Goal: Check status: Check status

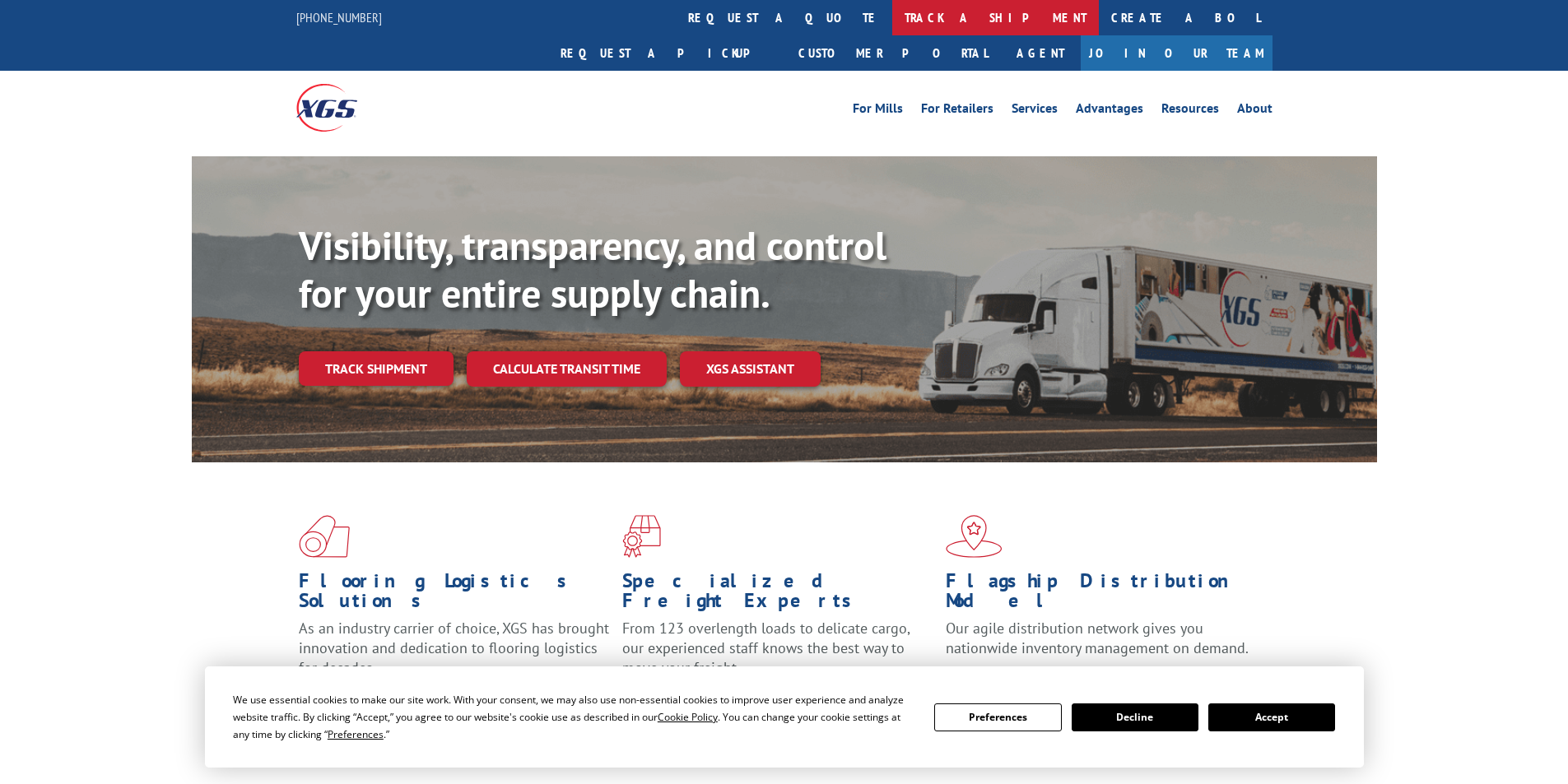
click at [892, 9] on link "track a shipment" at bounding box center [995, 17] width 206 height 35
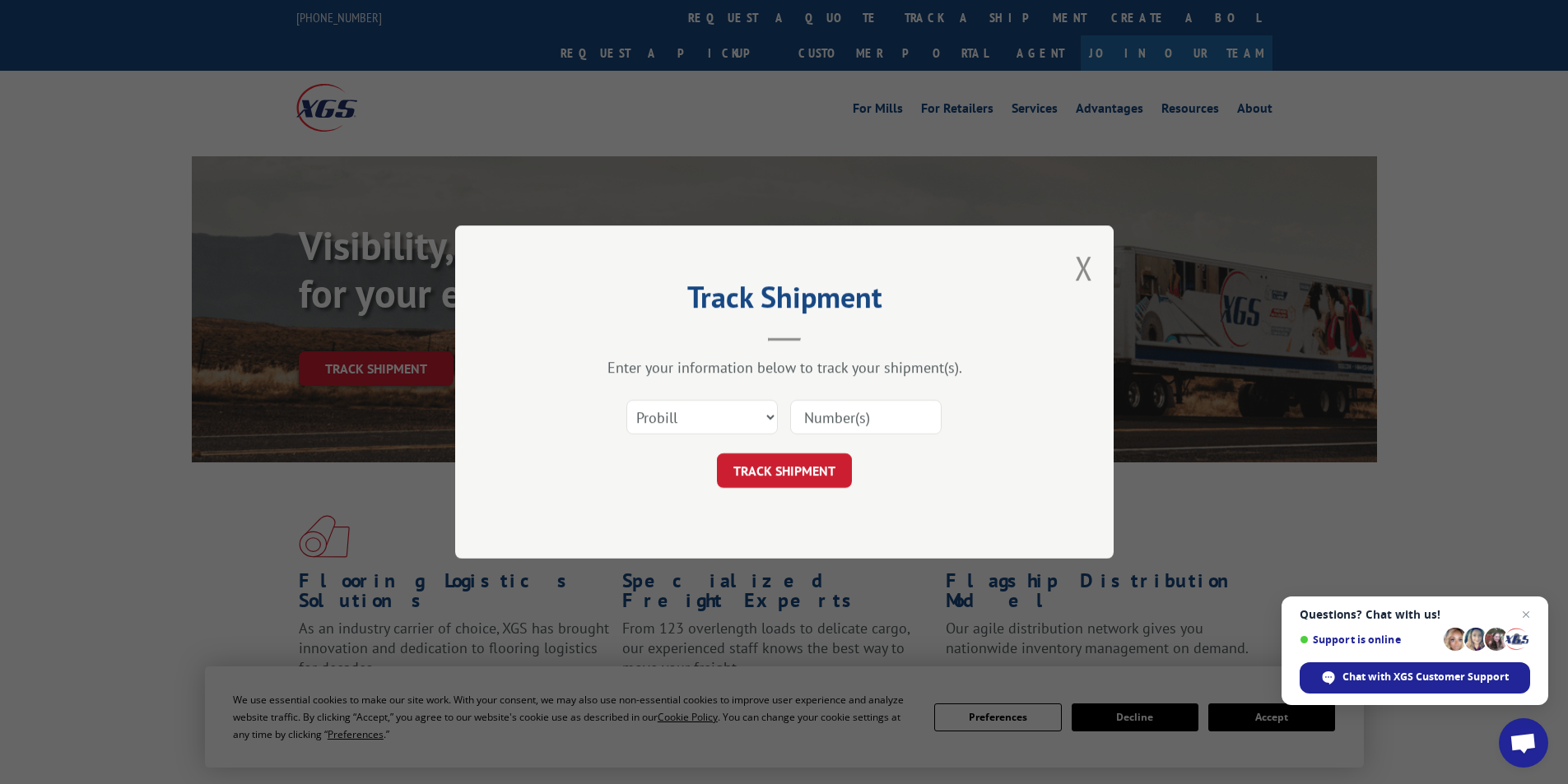
paste input "50865122"
click at [802, 413] on input "50865122" at bounding box center [866, 417] width 151 height 35
type input "50865122"
click at [796, 463] on button "TRACK SHIPMENT" at bounding box center [784, 471] width 135 height 35
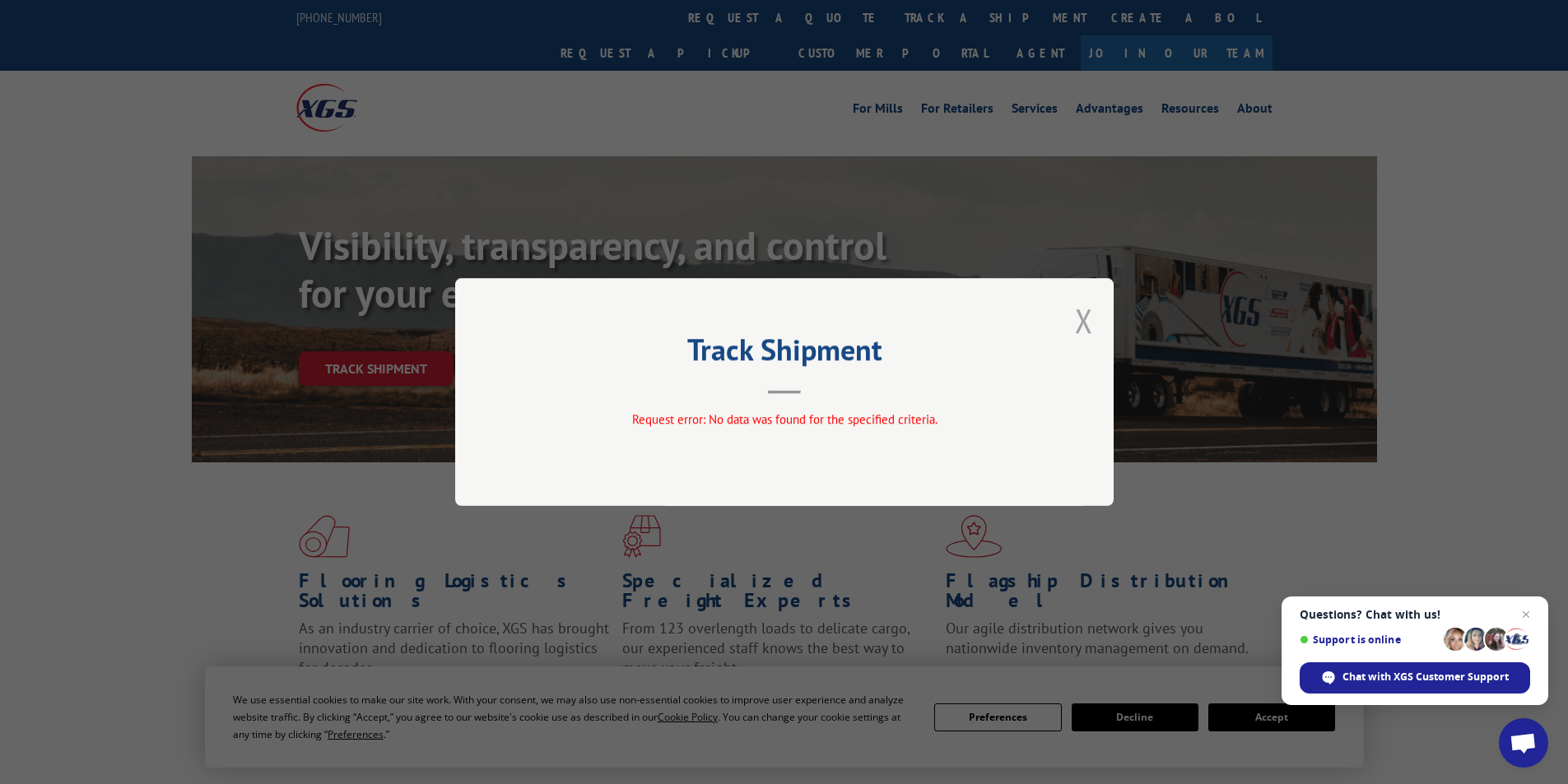
click at [1090, 316] on button "Close modal" at bounding box center [1084, 320] width 18 height 44
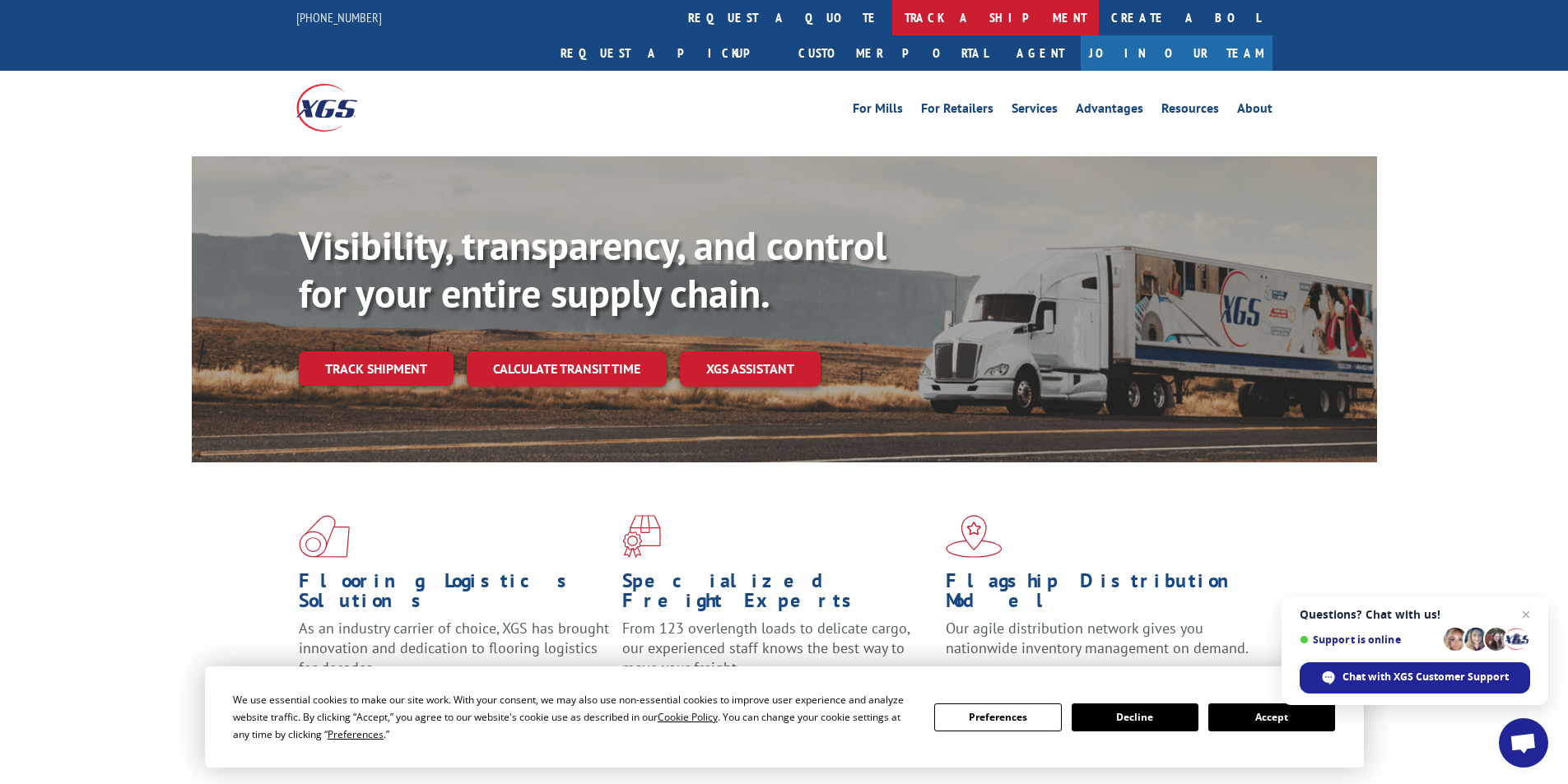
click at [892, 13] on link "track a shipment" at bounding box center [995, 17] width 206 height 35
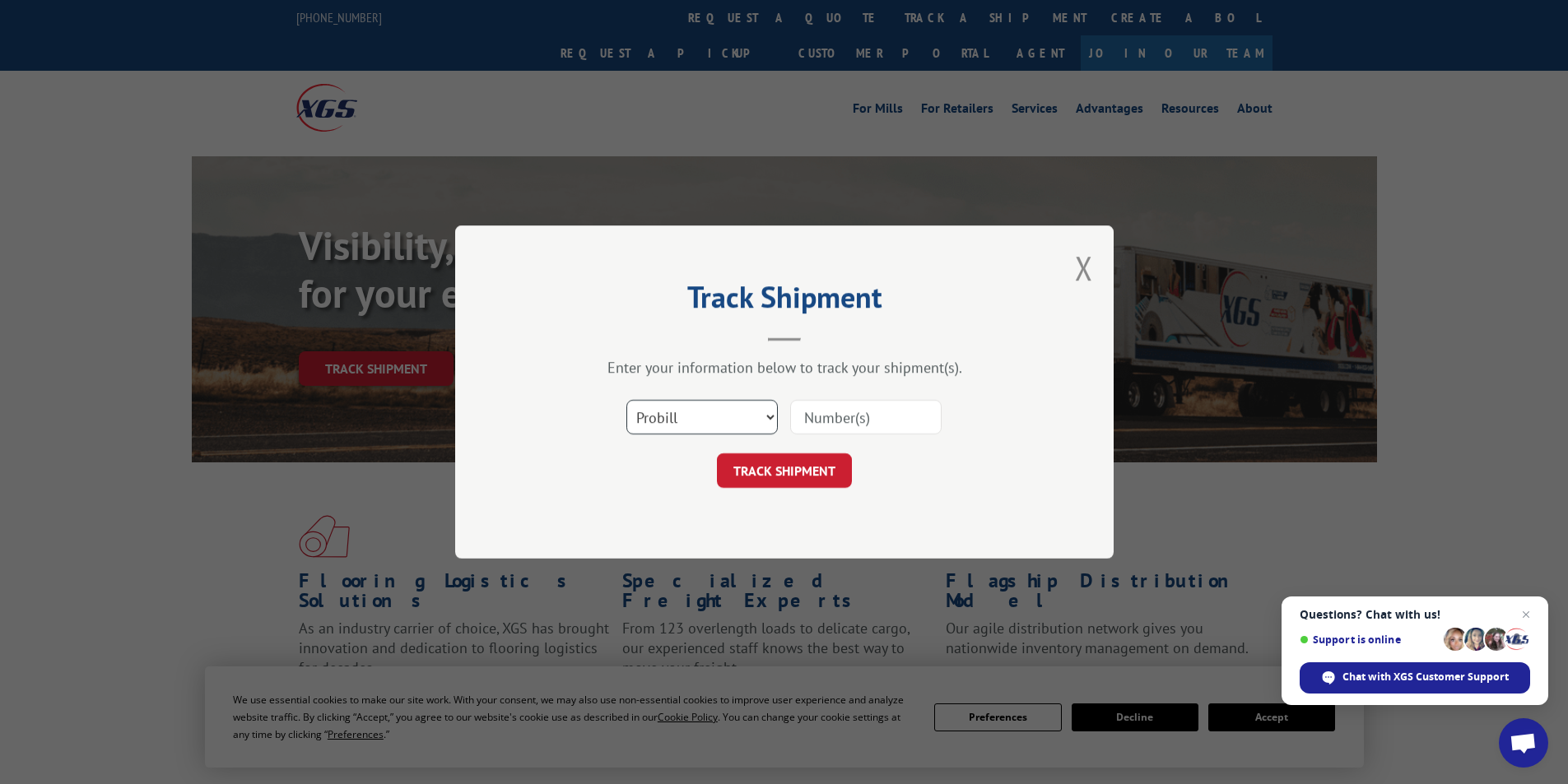
click at [689, 428] on select "Select category... Probill BOL PO" at bounding box center [702, 417] width 151 height 35
select select "bol"
click at [627, 400] on select "Select category... Probill BOL PO" at bounding box center [702, 417] width 151 height 35
click at [807, 419] on input at bounding box center [866, 417] width 151 height 35
paste input "50865122"
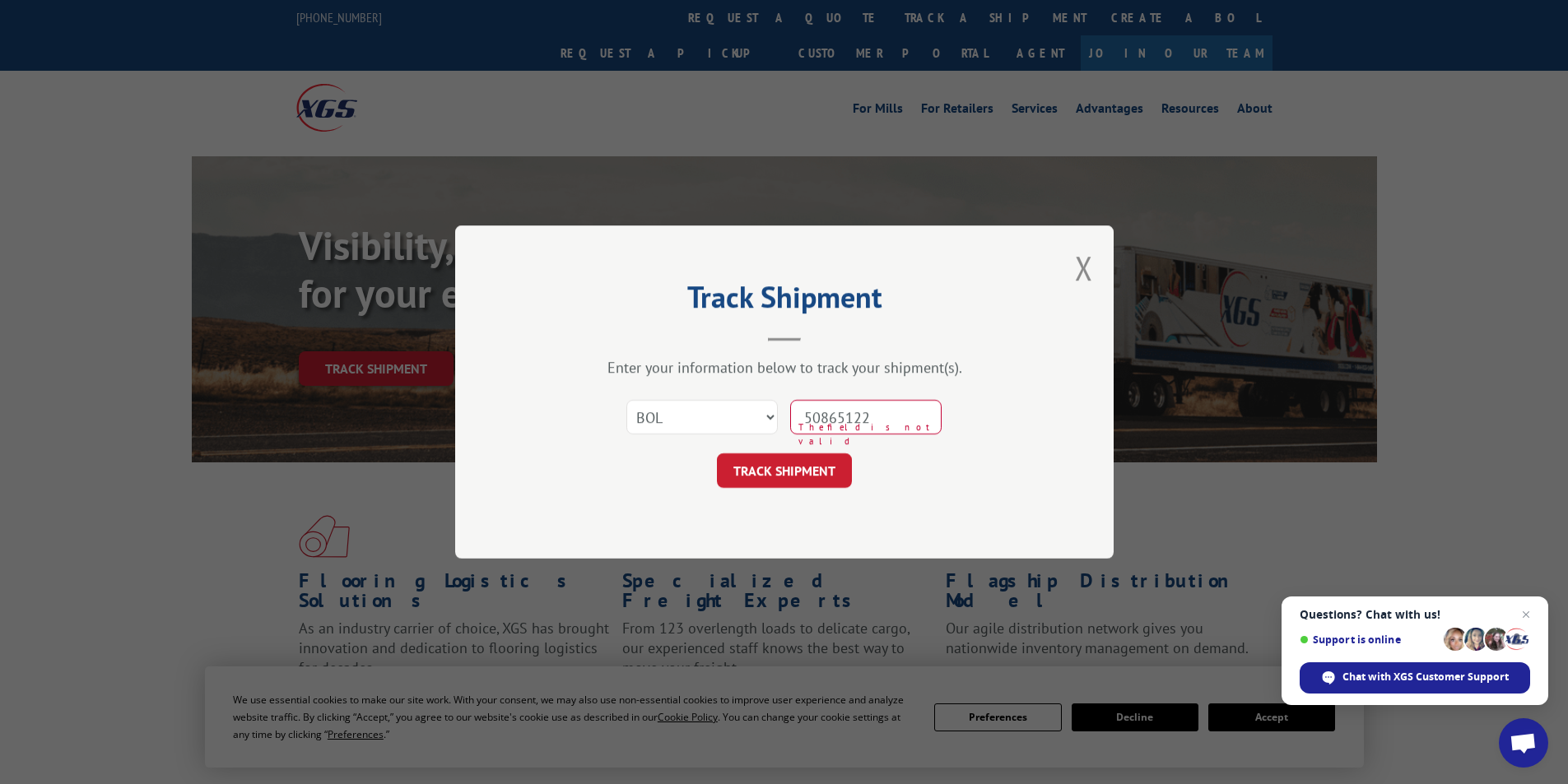
click at [799, 415] on input "50865122" at bounding box center [866, 417] width 151 height 35
type input "50865122"
click at [792, 471] on button "TRACK SHIPMENT" at bounding box center [784, 471] width 135 height 35
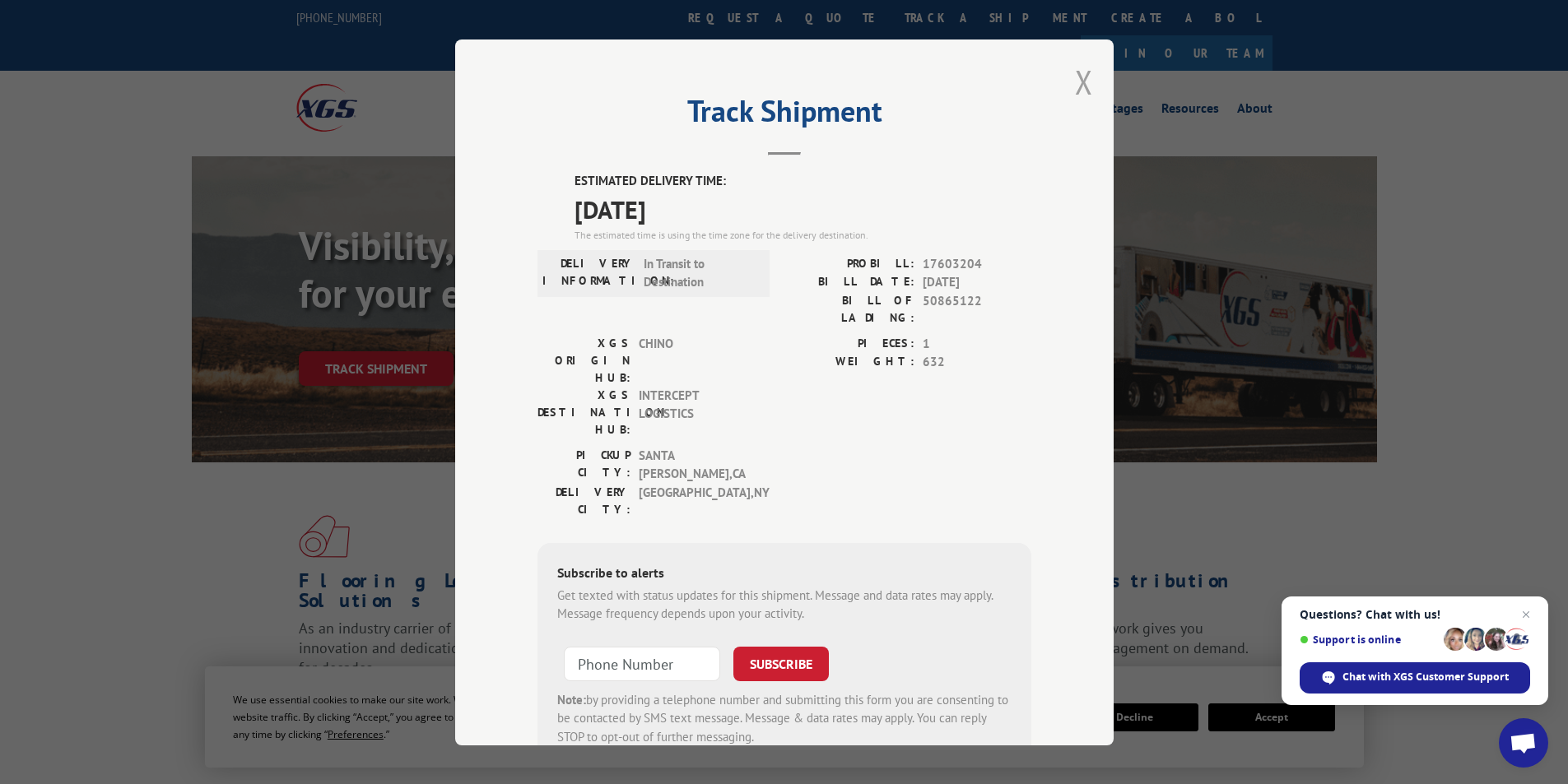
click at [1075, 91] on button "Close modal" at bounding box center [1084, 82] width 18 height 44
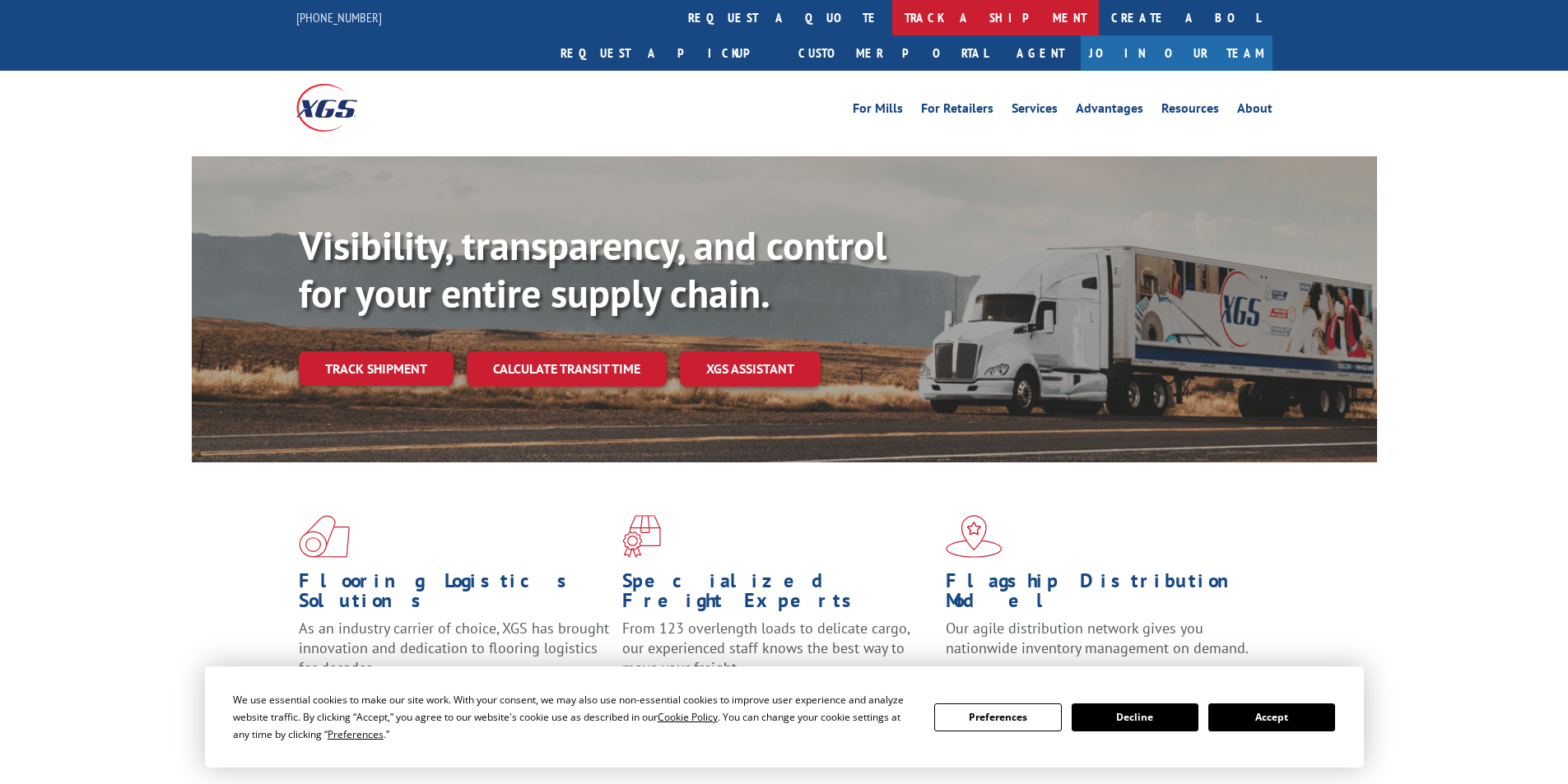
click at [892, 20] on link "track a shipment" at bounding box center [995, 17] width 206 height 35
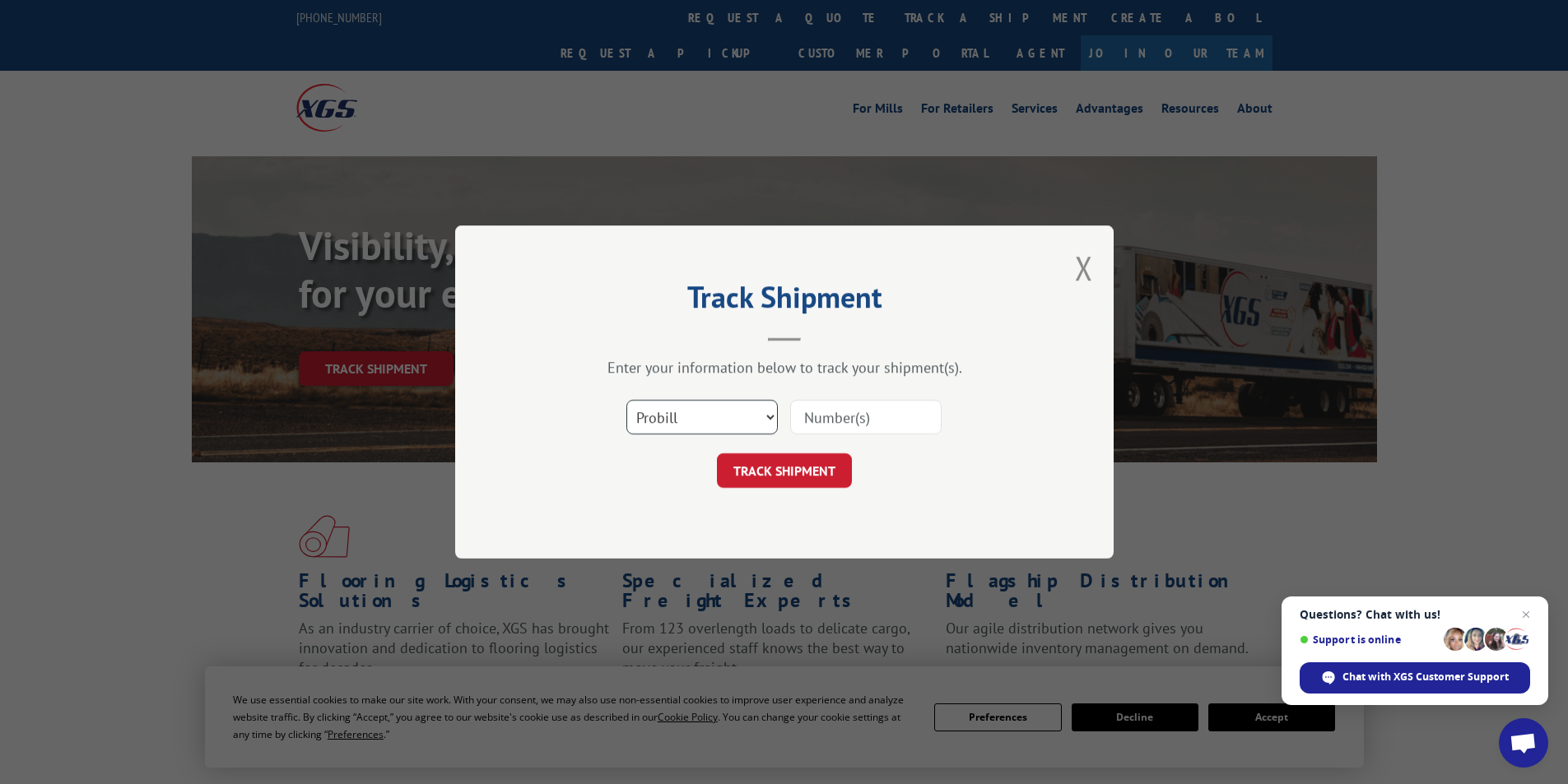
drag, startPoint x: 716, startPoint y: 411, endPoint x: 716, endPoint y: 429, distance: 18.0
click at [716, 411] on select "Select category... Probill BOL PO" at bounding box center [702, 417] width 151 height 35
select select "bol"
click at [627, 400] on select "Select category... Probill BOL PO" at bounding box center [702, 417] width 151 height 35
click at [839, 426] on input at bounding box center [866, 417] width 151 height 35
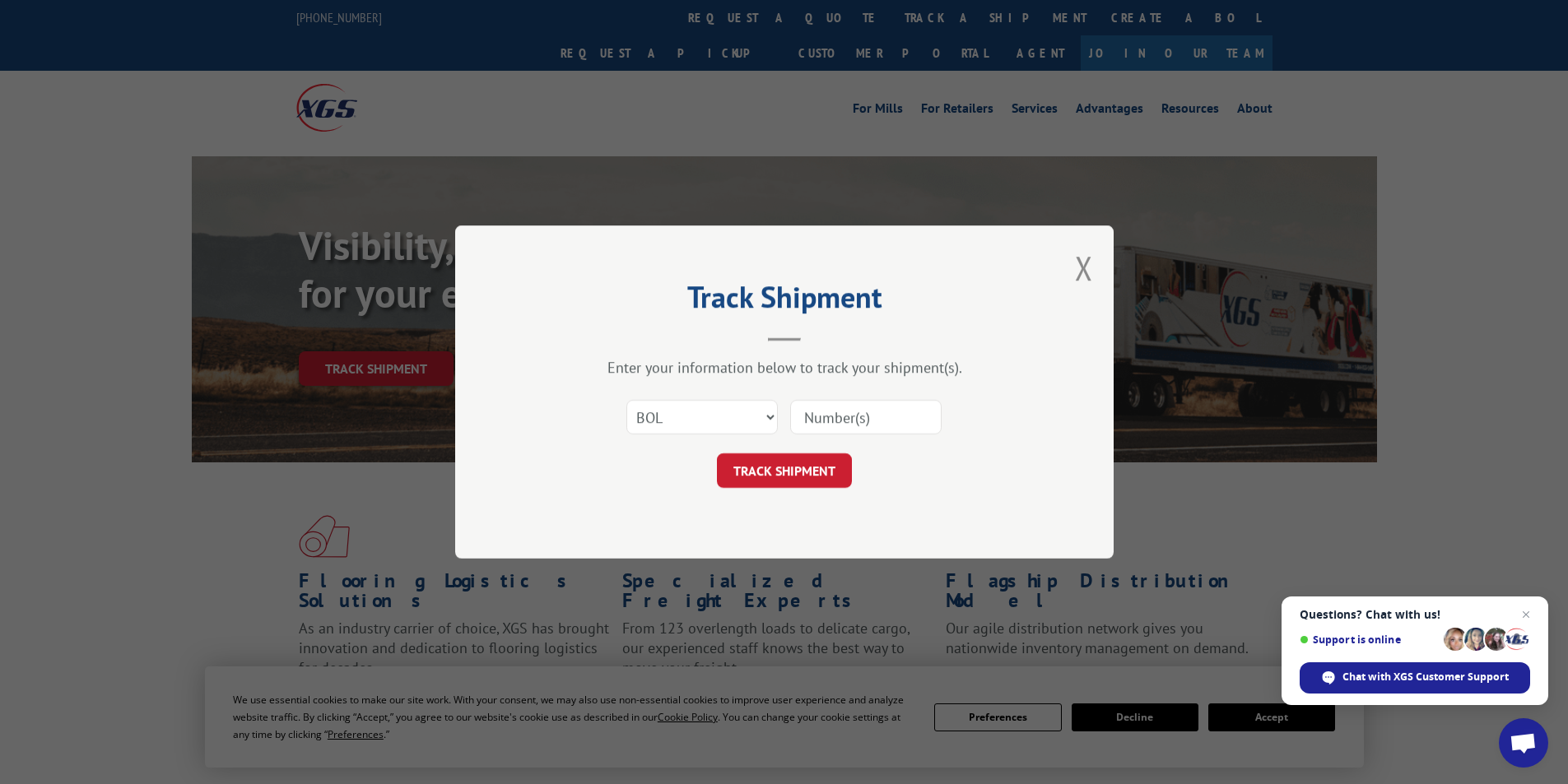
paste input "54395234"
click at [809, 418] on input "54395234" at bounding box center [866, 417] width 151 height 35
type input "54395234"
click at [828, 461] on button "TRACK SHIPMENT" at bounding box center [784, 471] width 135 height 35
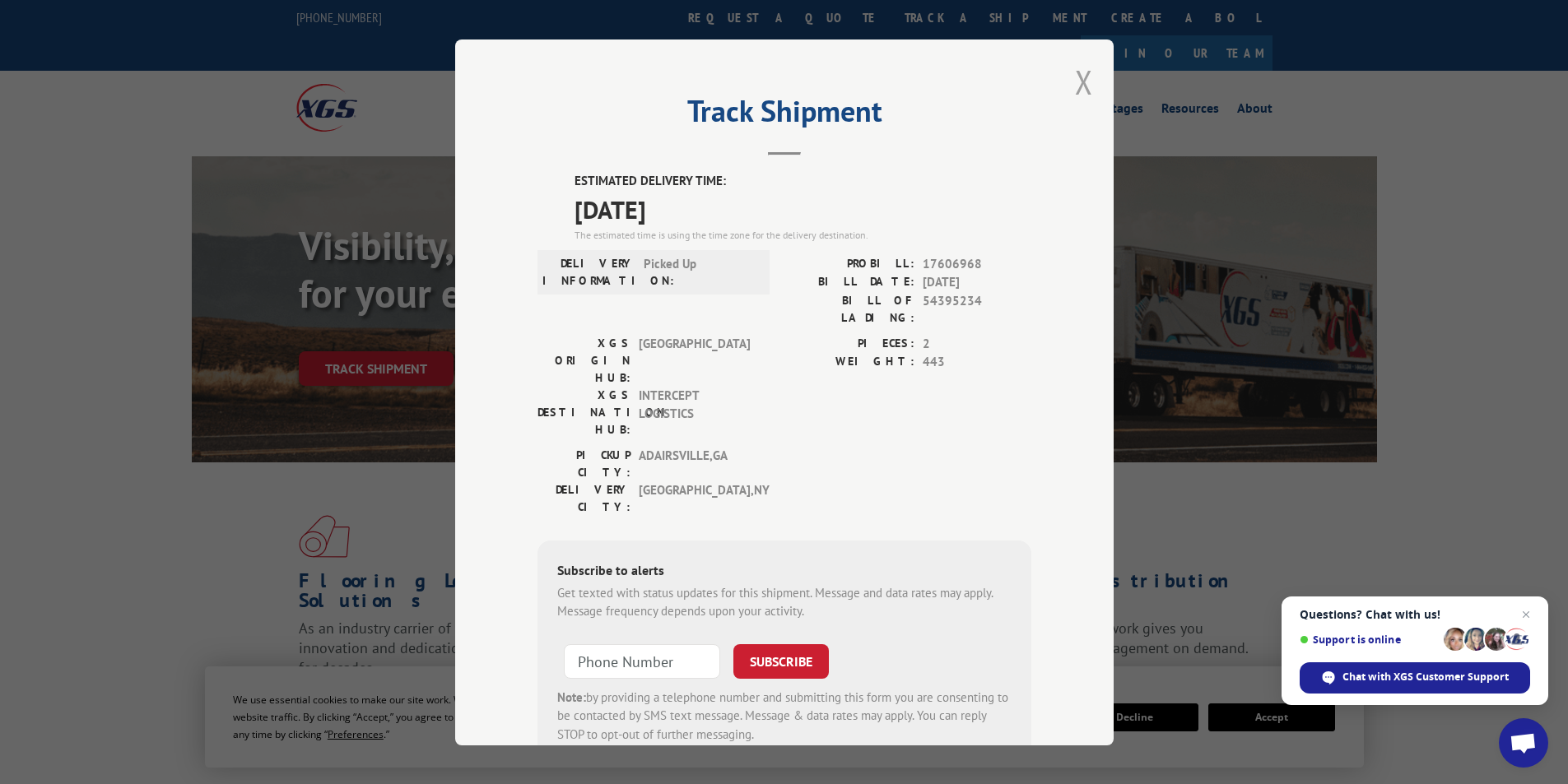
click at [1077, 75] on button "Close modal" at bounding box center [1084, 82] width 18 height 44
